Goal: Information Seeking & Learning: Learn about a topic

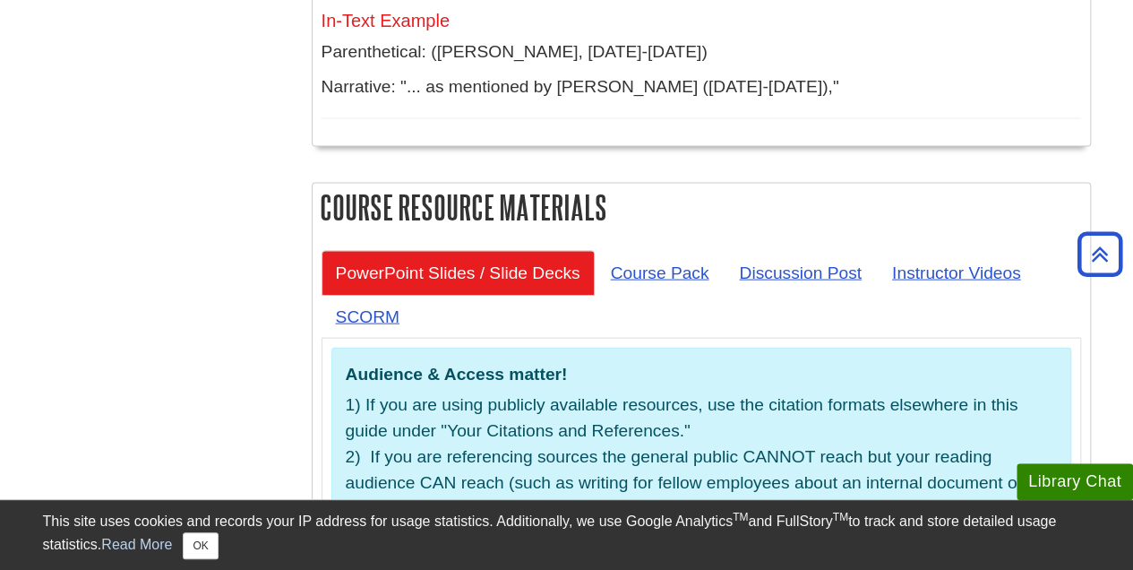
scroll to position [5197, 0]
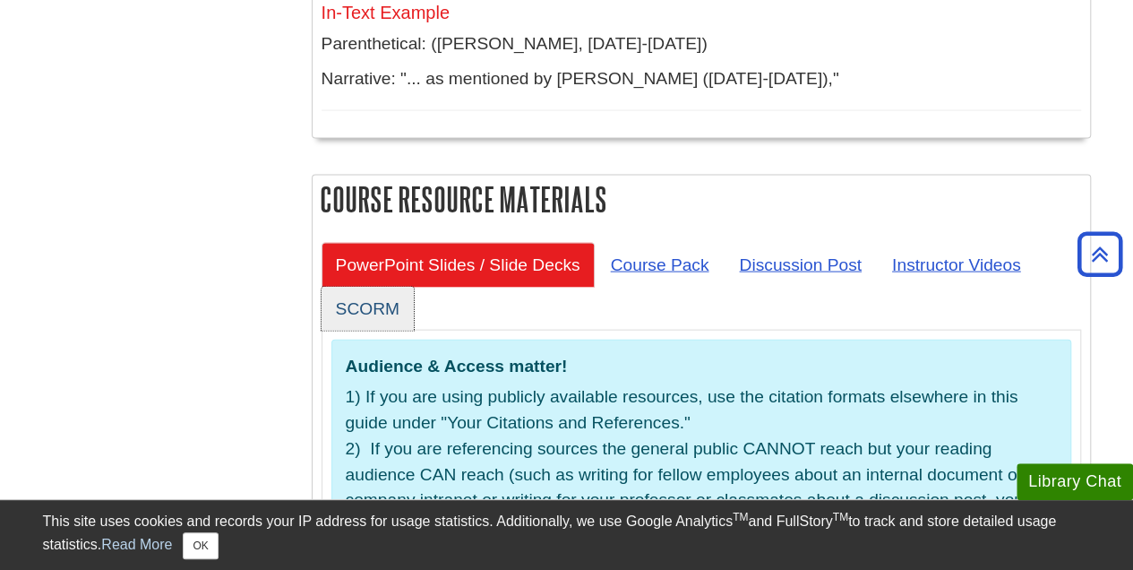
click at [385, 287] on link "SCORM" at bounding box center [368, 309] width 92 height 44
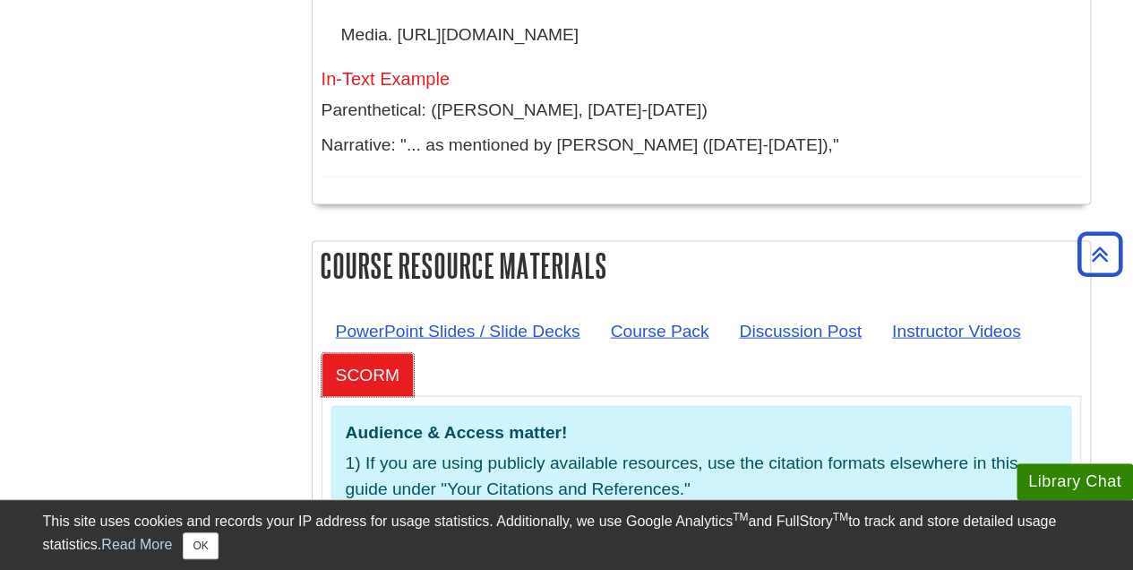
scroll to position [5107, 0]
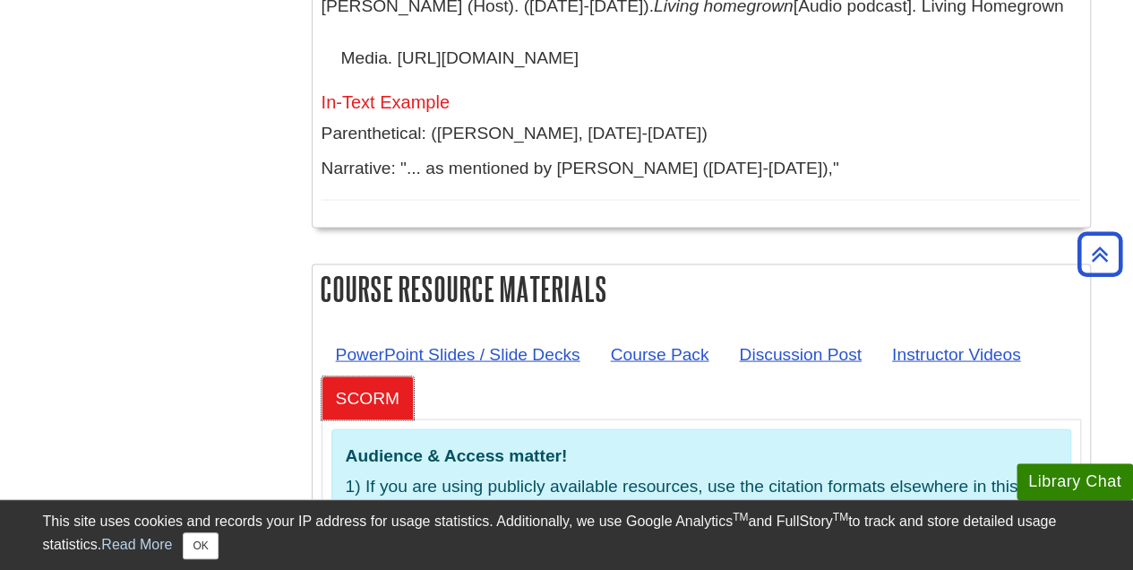
click at [363, 376] on link "SCORM" at bounding box center [368, 398] width 92 height 44
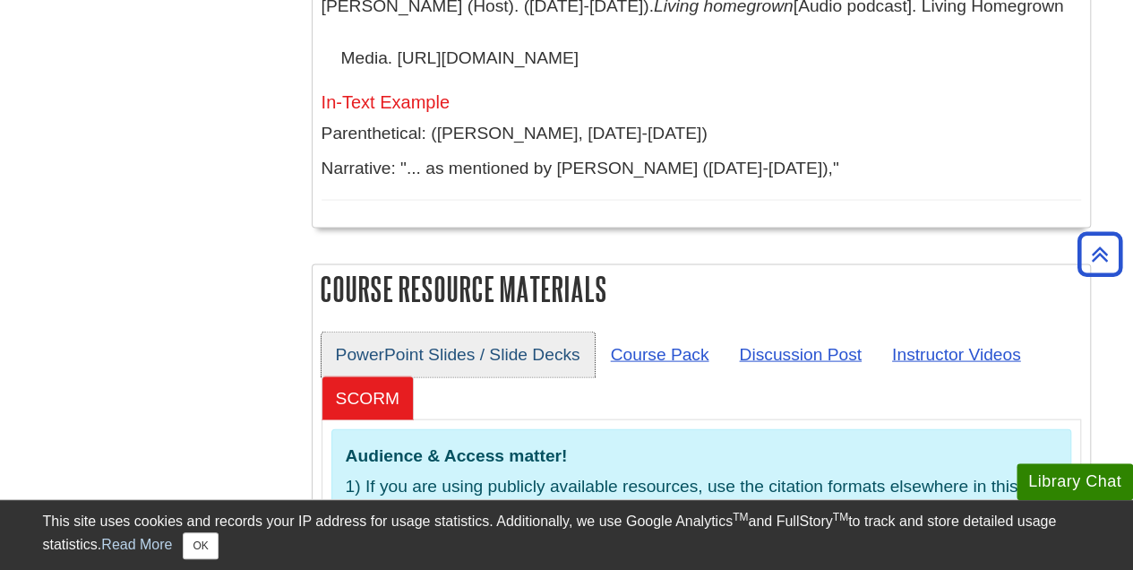
click at [435, 332] on link "PowerPoint Slides / Slide Decks" at bounding box center [458, 354] width 273 height 44
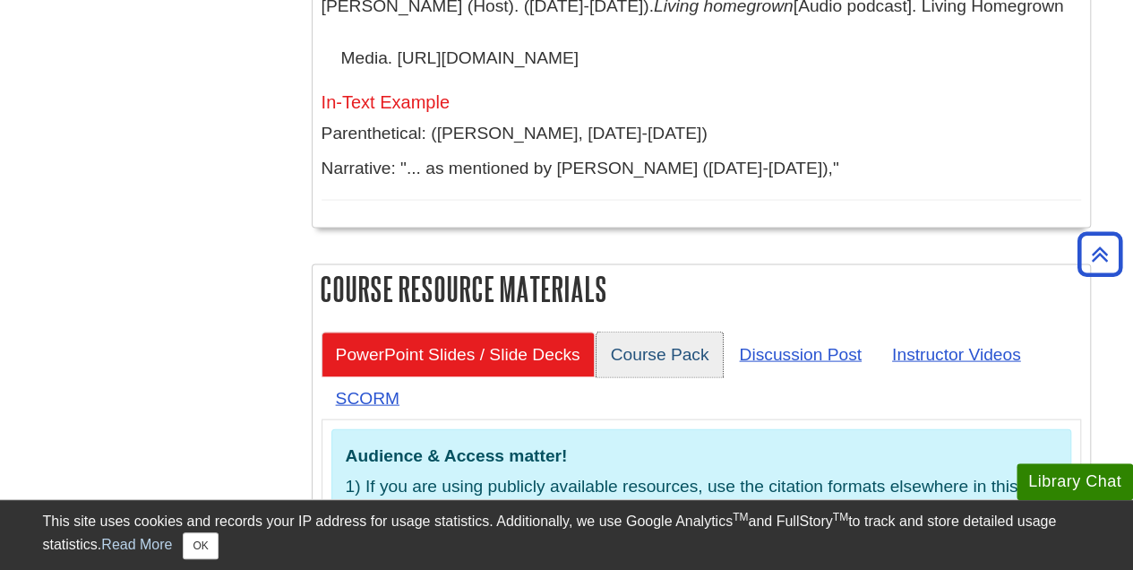
click at [676, 332] on link "Course Pack" at bounding box center [660, 354] width 127 height 44
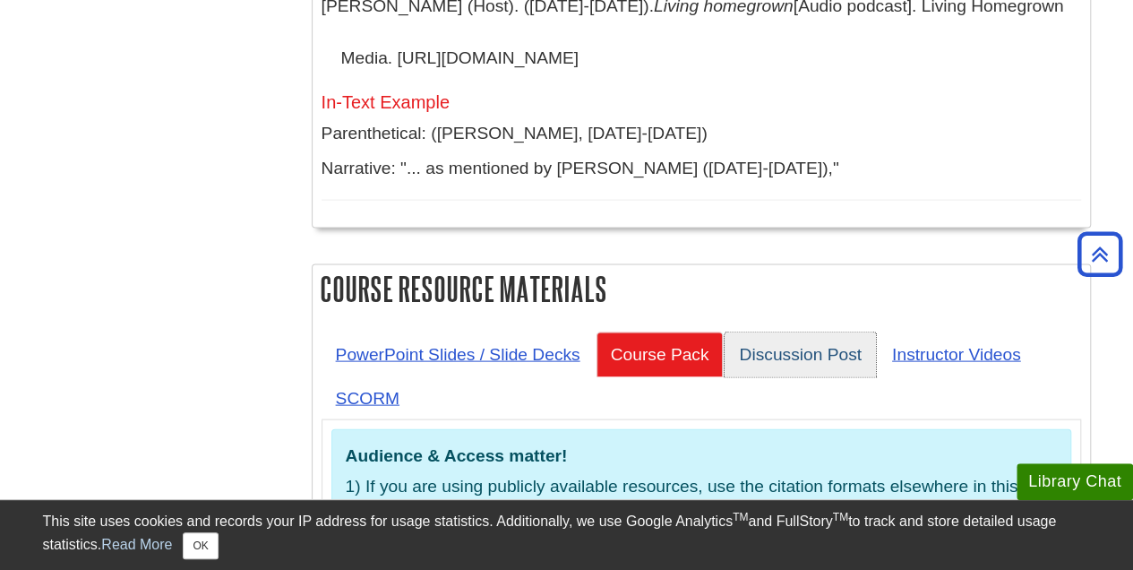
click at [803, 332] on link "Discussion Post" at bounding box center [800, 354] width 151 height 44
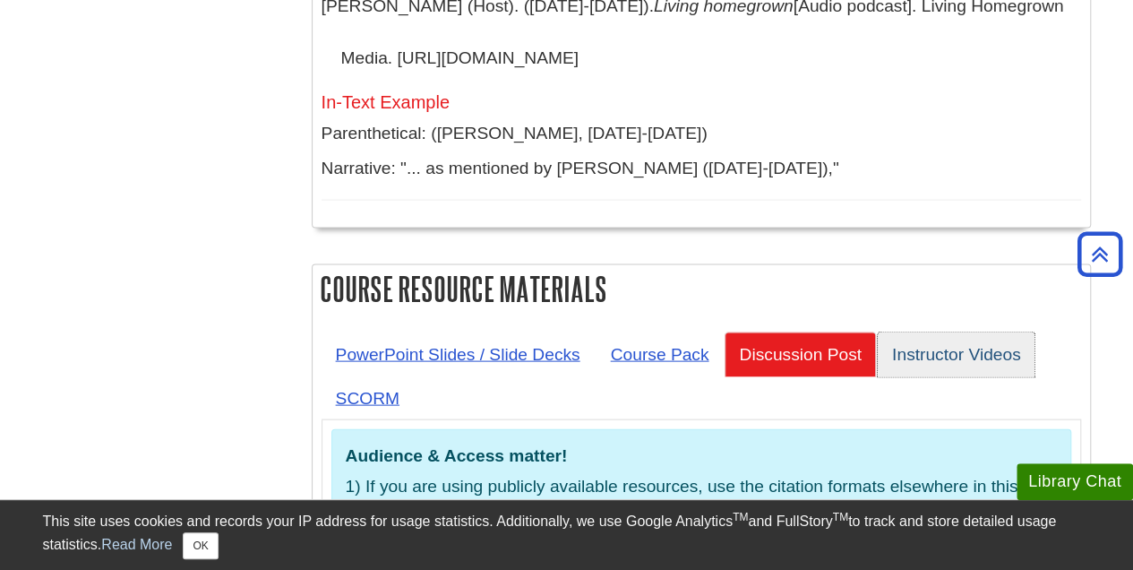
click at [936, 332] on link "Instructor Videos" at bounding box center [957, 354] width 158 height 44
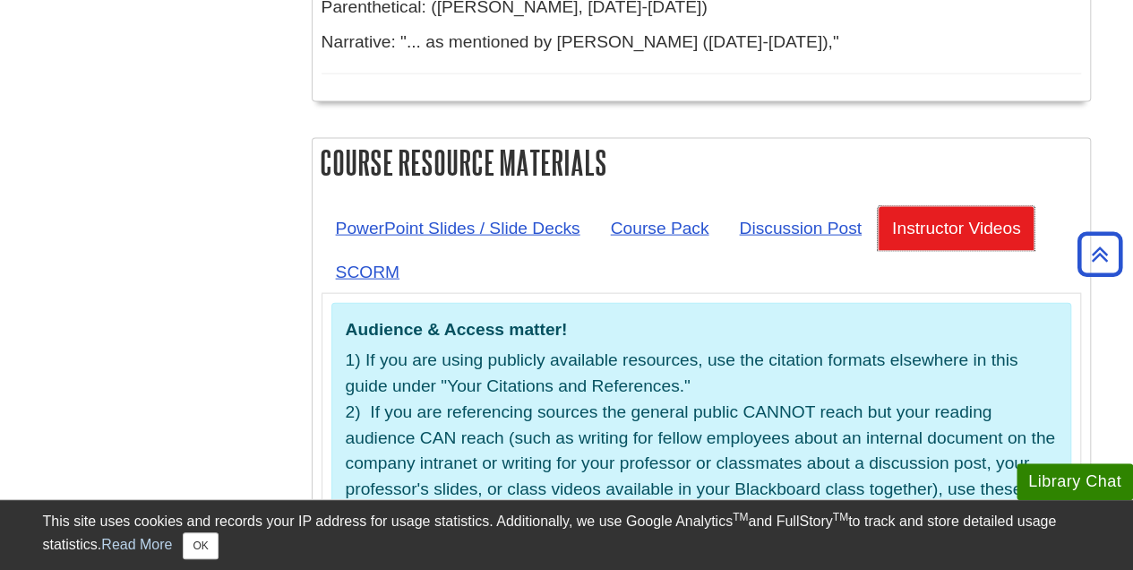
scroll to position [5197, 0]
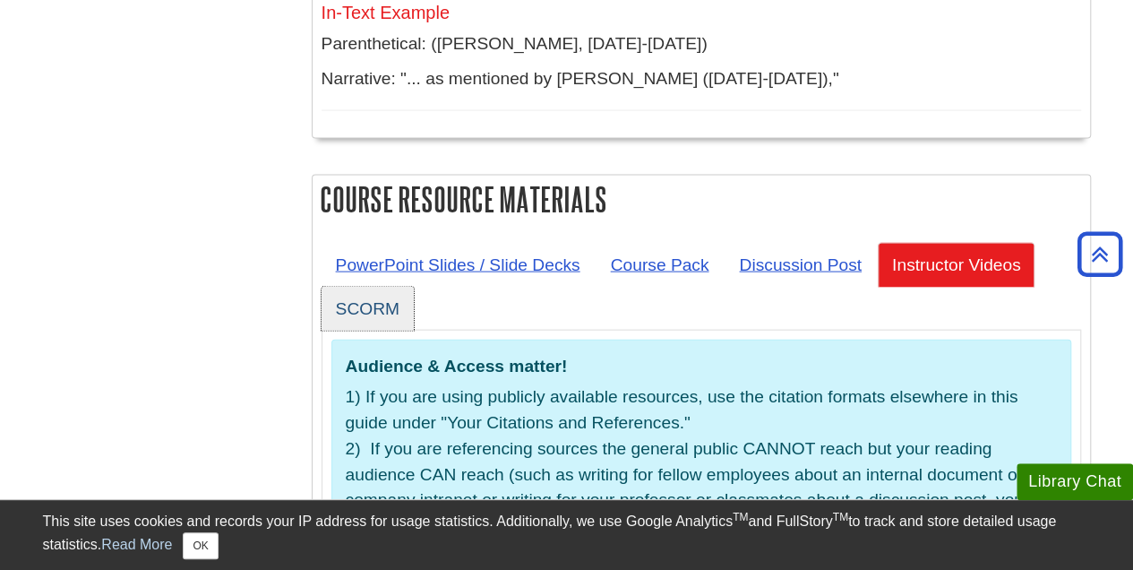
click at [375, 287] on link "SCORM" at bounding box center [368, 309] width 92 height 44
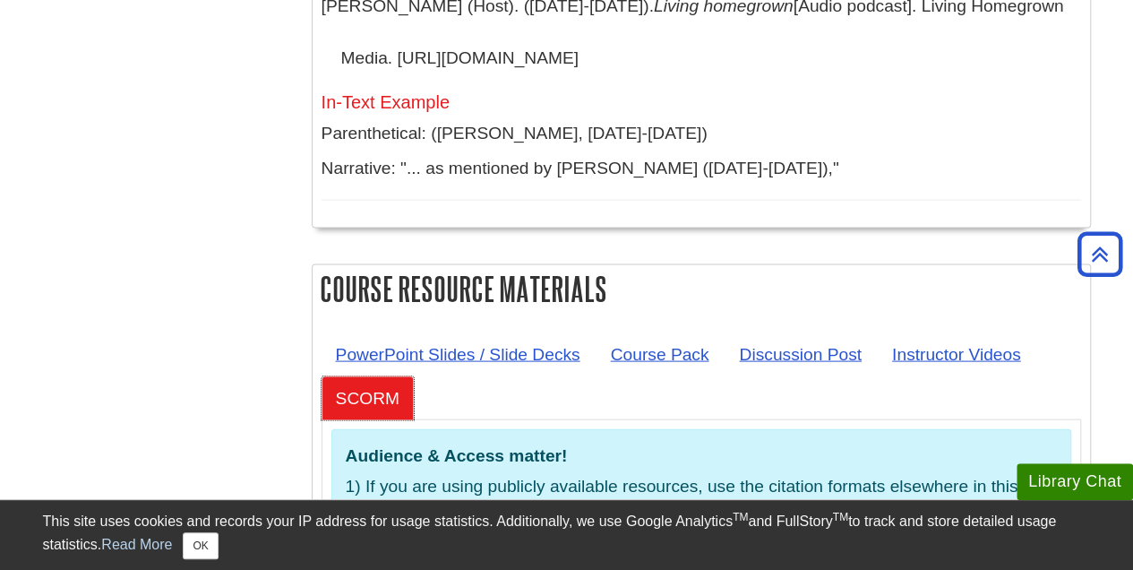
scroll to position [5018, 0]
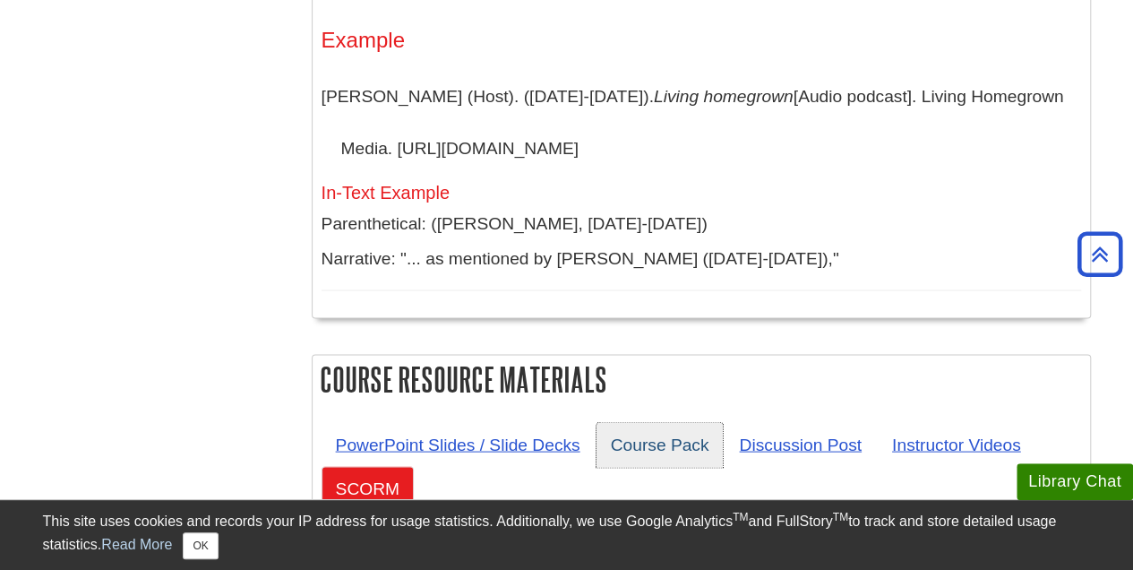
click at [675, 422] on link "Course Pack" at bounding box center [660, 444] width 127 height 44
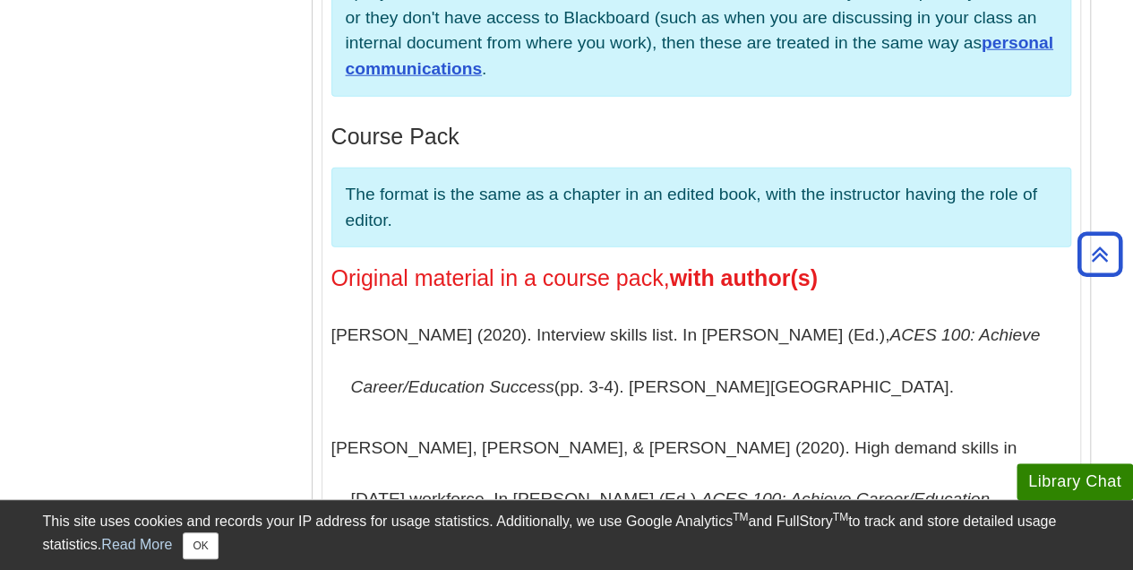
scroll to position [5824, 0]
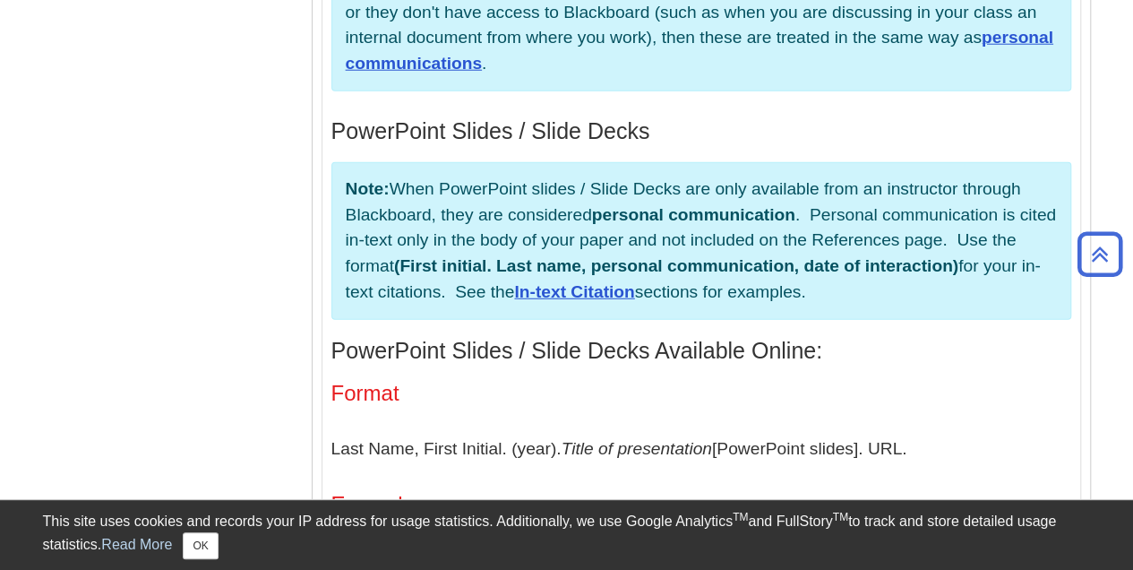
scroll to position [5824, 0]
